Goal: Information Seeking & Learning: Learn about a topic

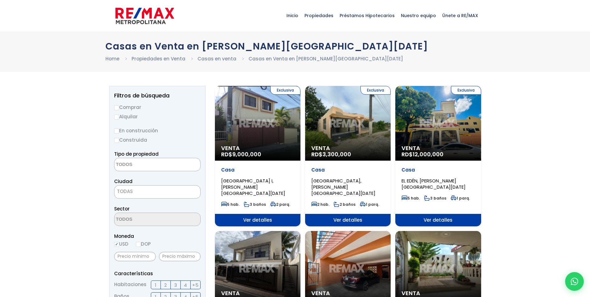
select select
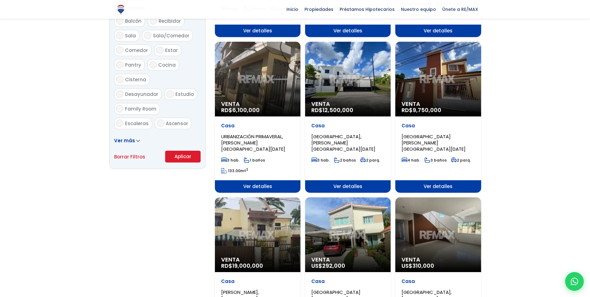
scroll to position [280, 0]
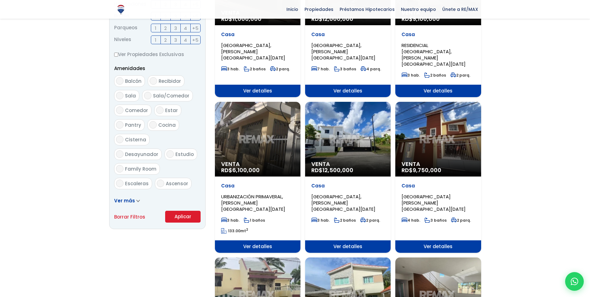
click at [264, 132] on div "Venta RD$ 6,100,000" at bounding box center [258, 139] width 86 height 75
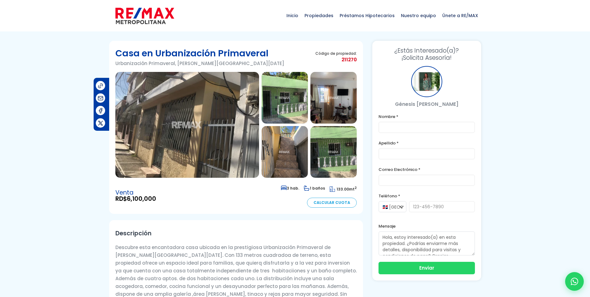
click at [189, 127] on img at bounding box center [187, 125] width 144 height 106
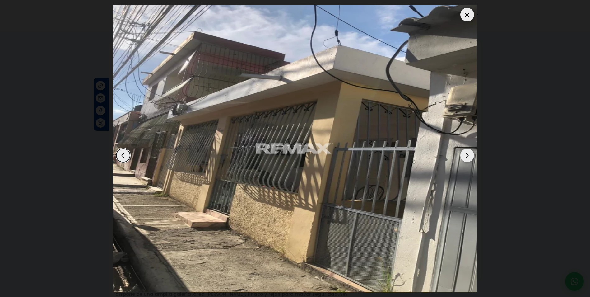
click at [467, 156] on div "Next slide" at bounding box center [468, 155] width 14 height 14
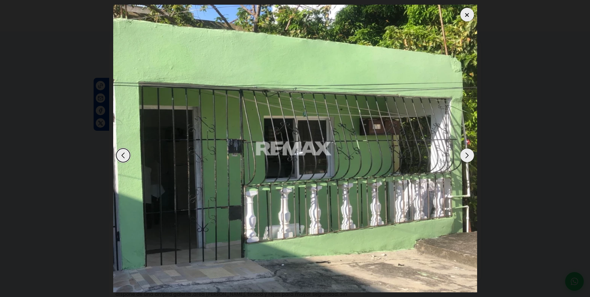
click at [467, 156] on div "Next slide" at bounding box center [468, 155] width 14 height 14
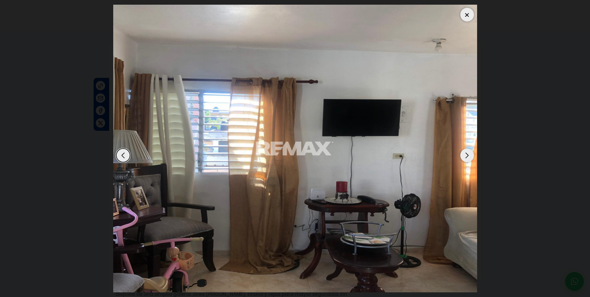
click at [467, 156] on div "Next slide" at bounding box center [468, 155] width 14 height 14
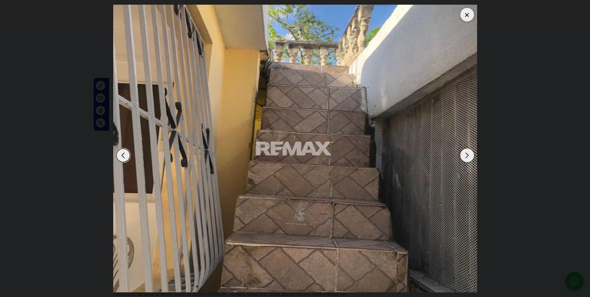
click at [467, 156] on div "Next slide" at bounding box center [468, 155] width 14 height 14
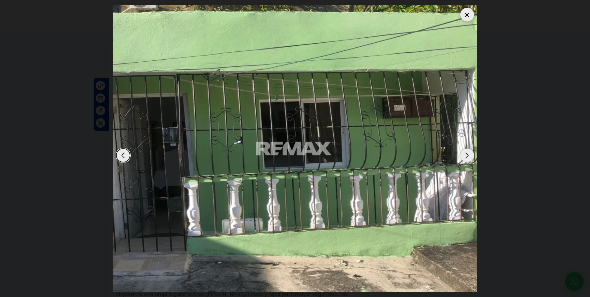
click at [467, 156] on div "Next slide" at bounding box center [468, 155] width 14 height 14
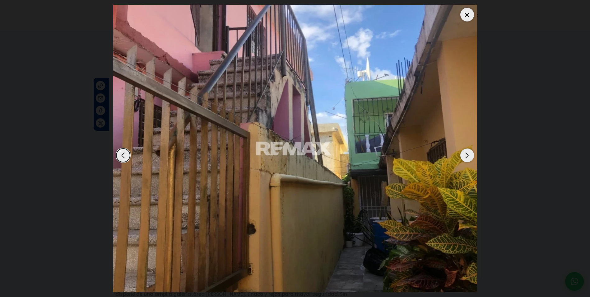
click at [467, 156] on div "Next slide" at bounding box center [468, 155] width 14 height 14
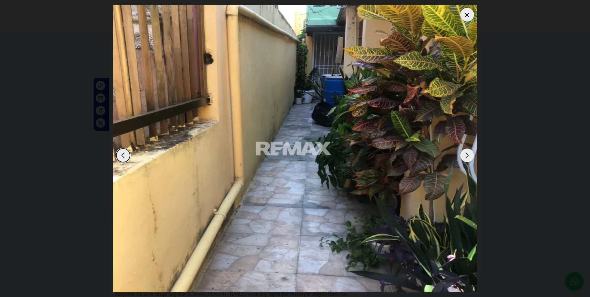
click at [460, 13] on img "7 / 12" at bounding box center [295, 149] width 364 height 288
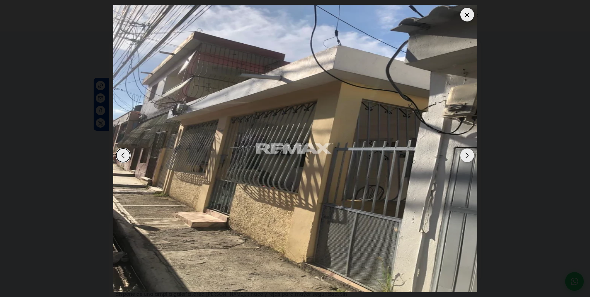
click at [465, 16] on div at bounding box center [468, 15] width 14 height 14
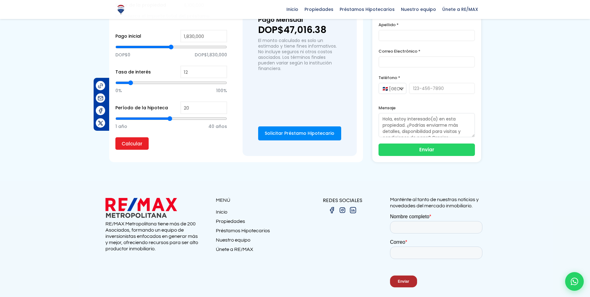
scroll to position [502, 0]
